Goal: Submit feedback/report problem

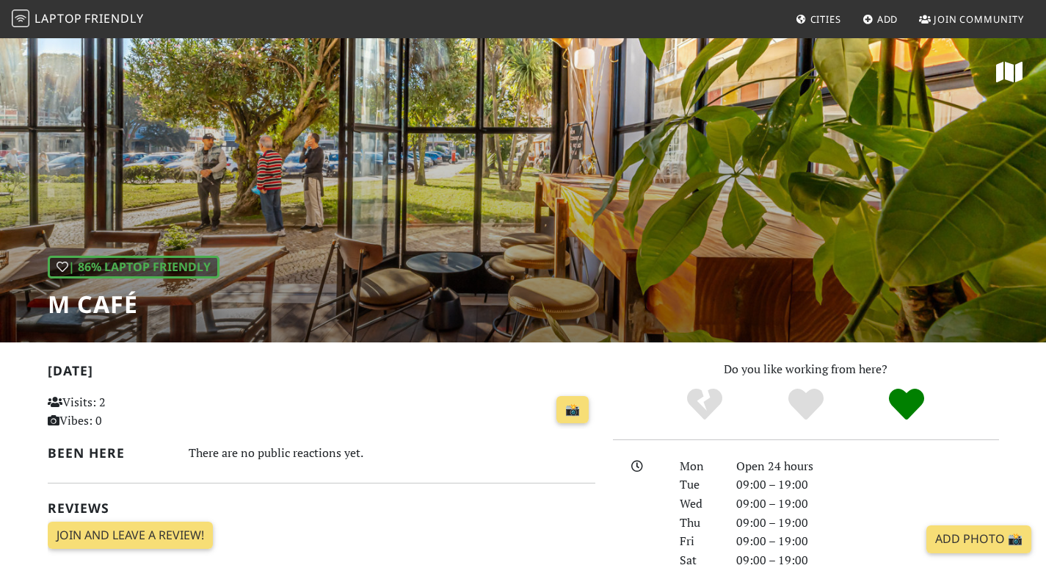
click at [851, 163] on div "| 86% Laptop Friendly M Café" at bounding box center [523, 189] width 1046 height 305
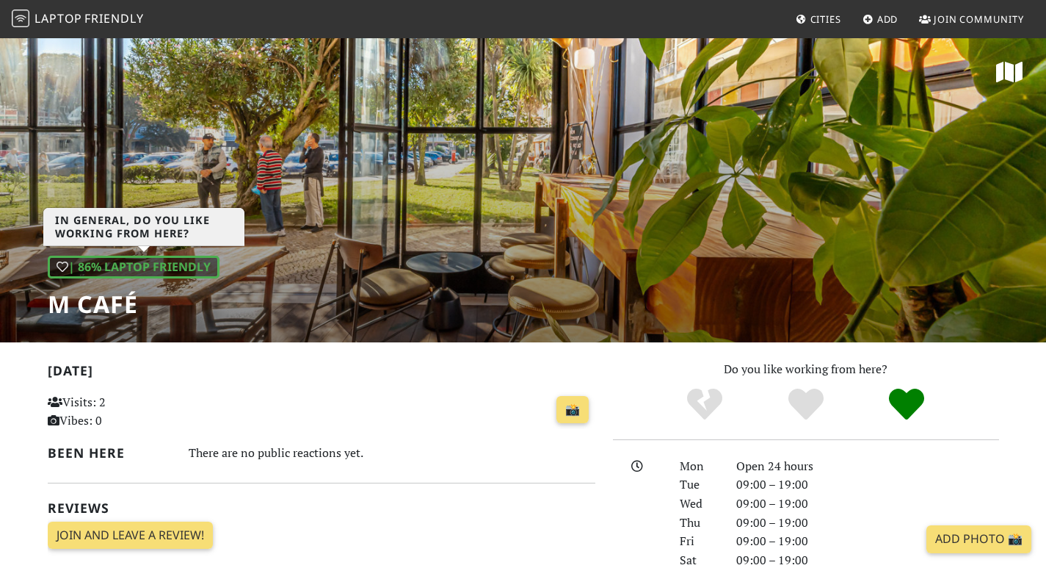
click at [170, 267] on div "| 86% Laptop Friendly" at bounding box center [134, 267] width 172 height 23
